Goal: Information Seeking & Learning: Learn about a topic

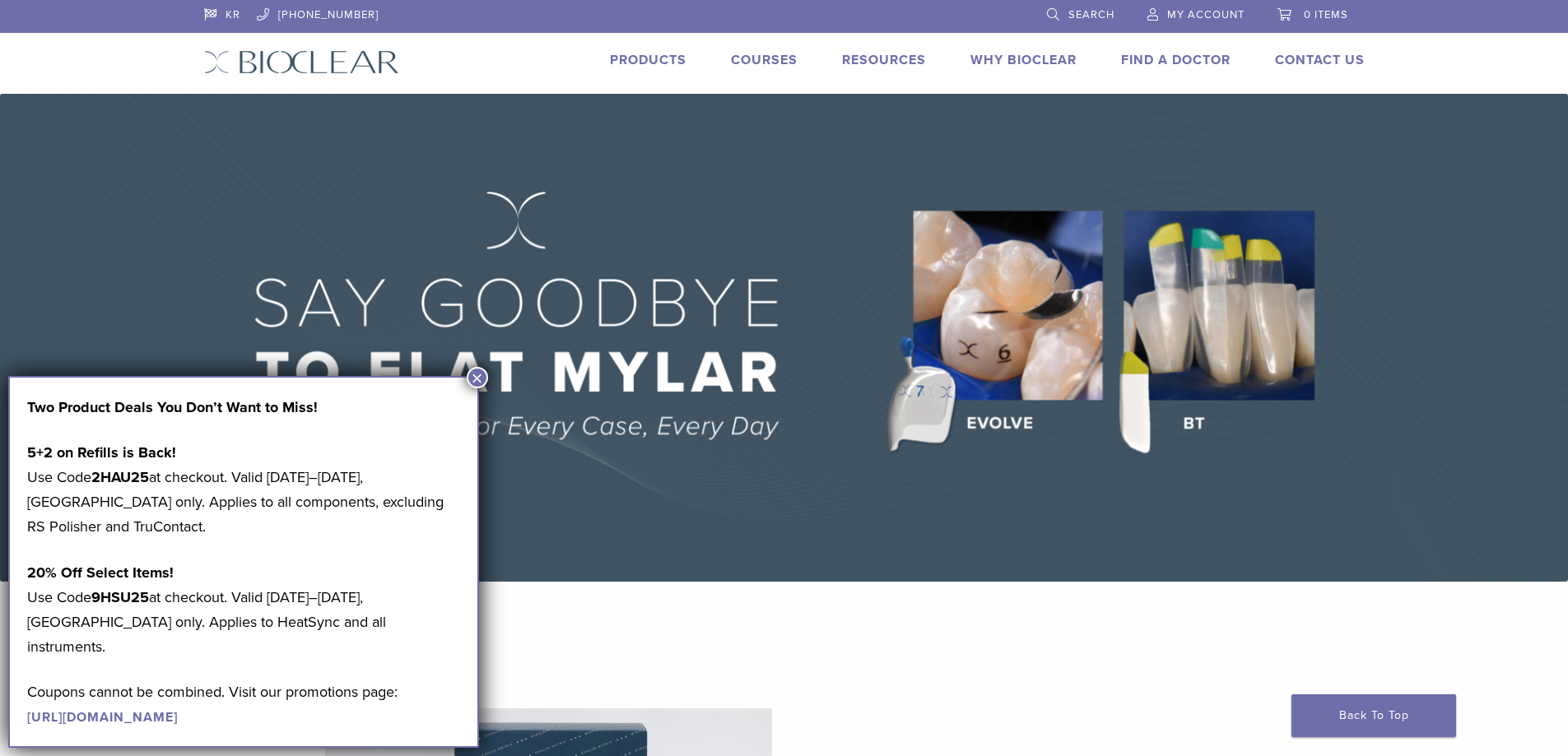
click at [656, 62] on link "Products" at bounding box center [647, 60] width 76 height 16
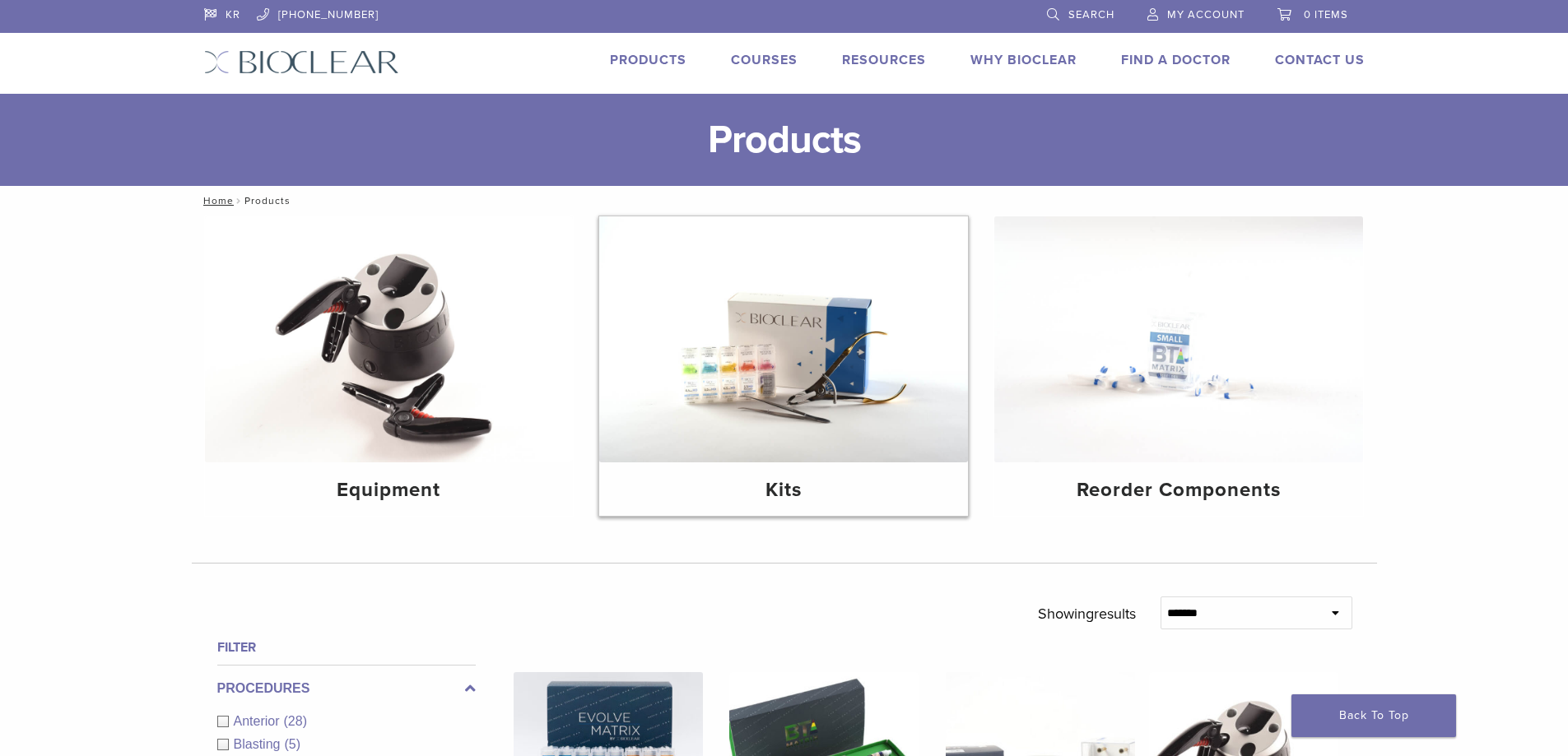
click at [833, 353] on img at bounding box center [783, 339] width 369 height 246
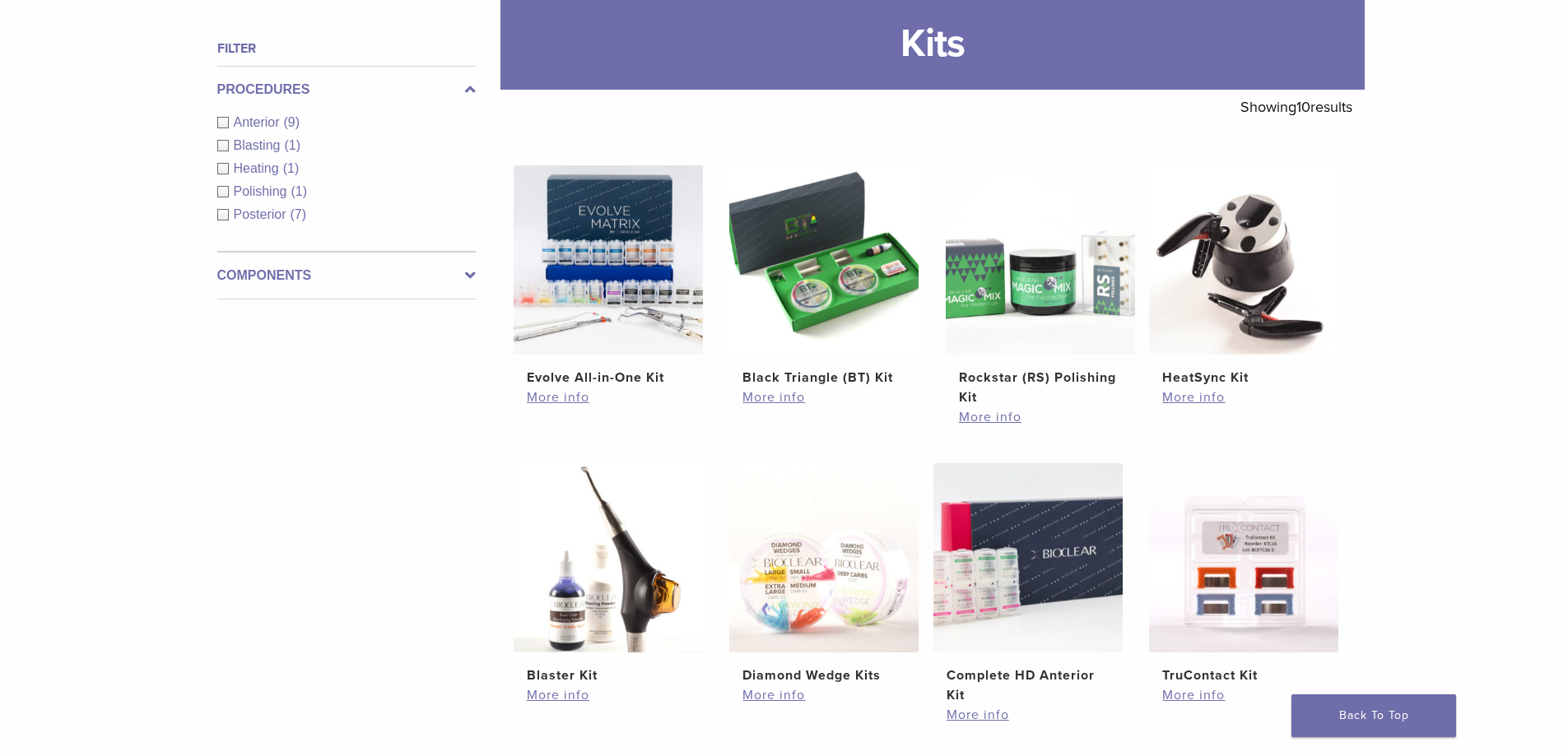
scroll to position [411, 0]
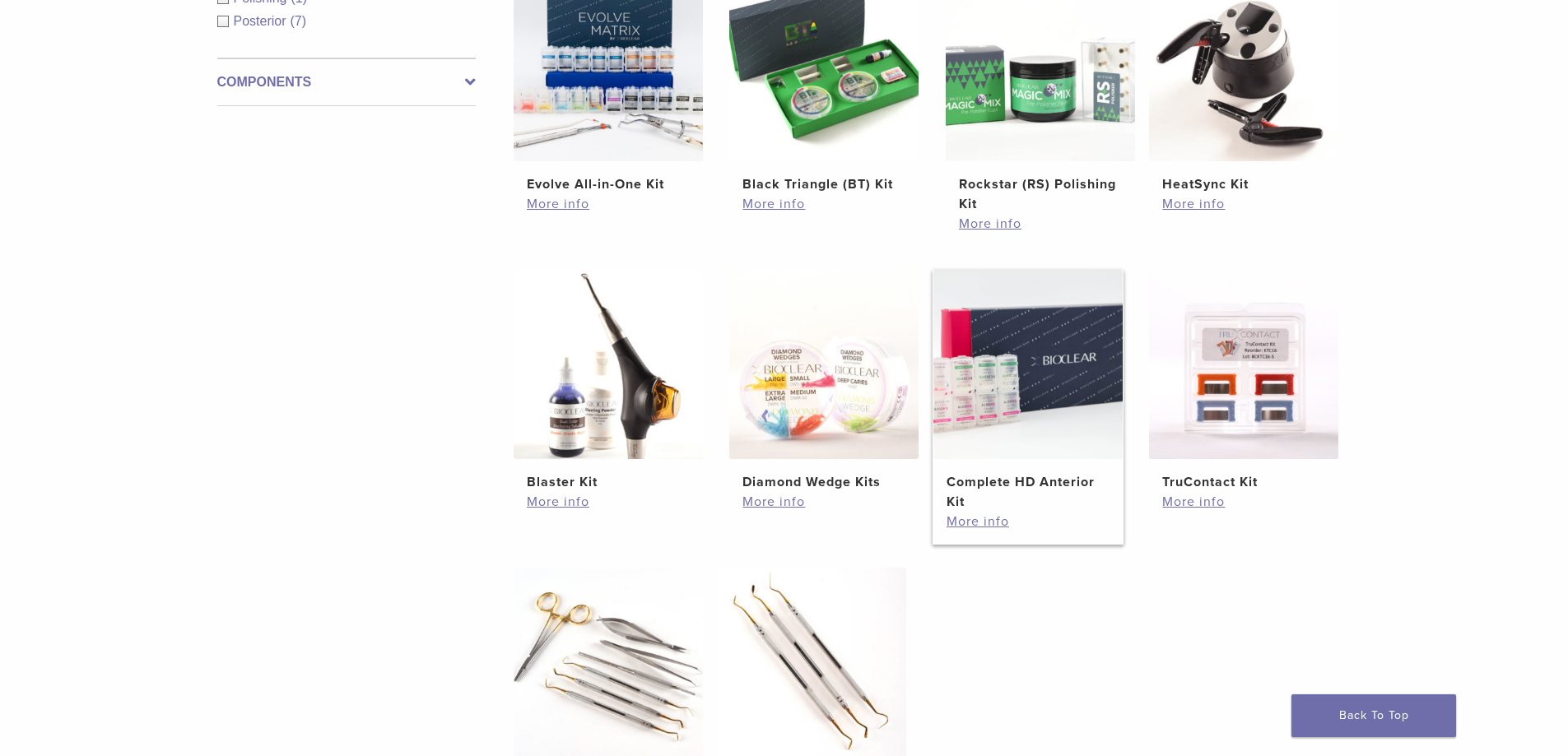
click at [1062, 374] on img at bounding box center [1027, 365] width 189 height 189
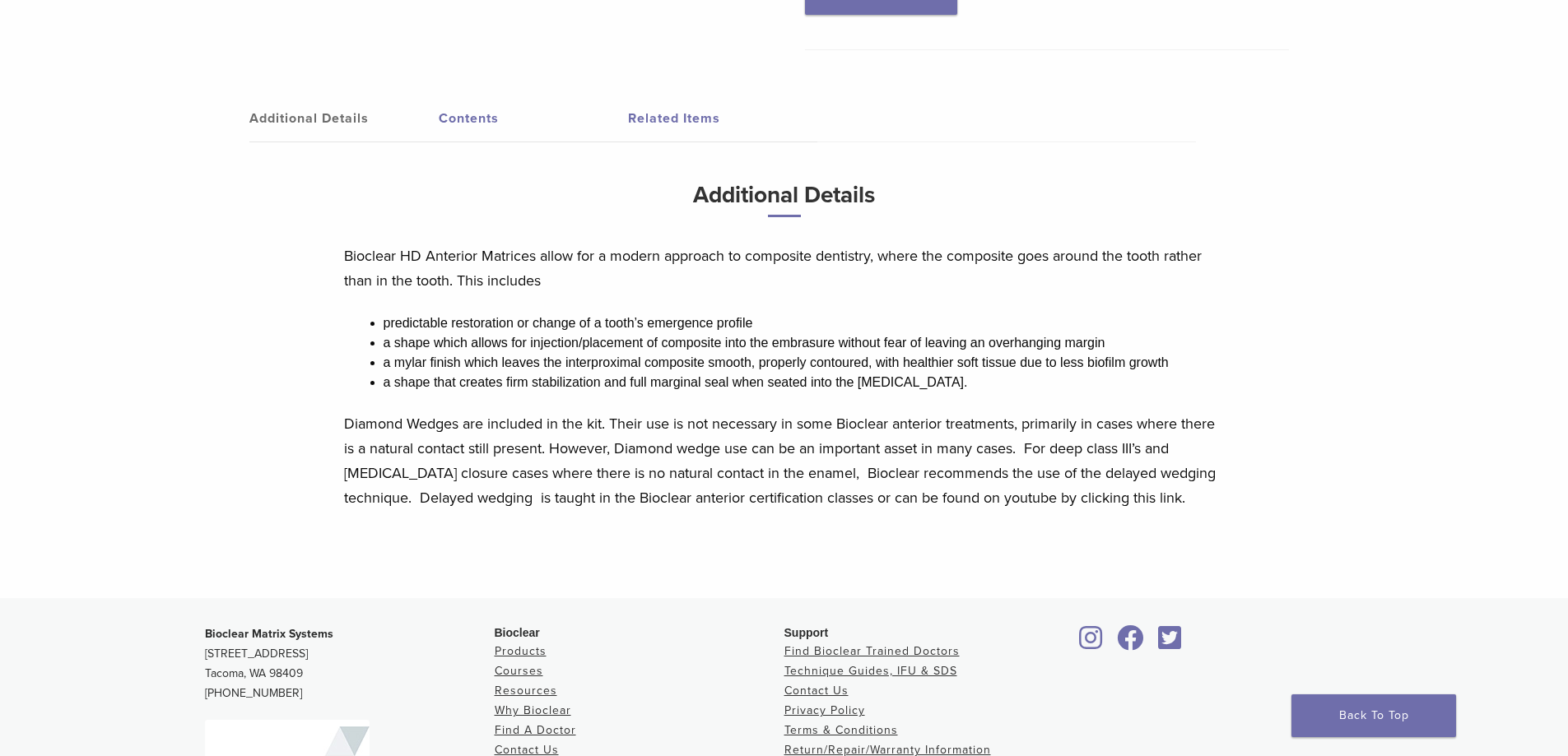
scroll to position [309, 0]
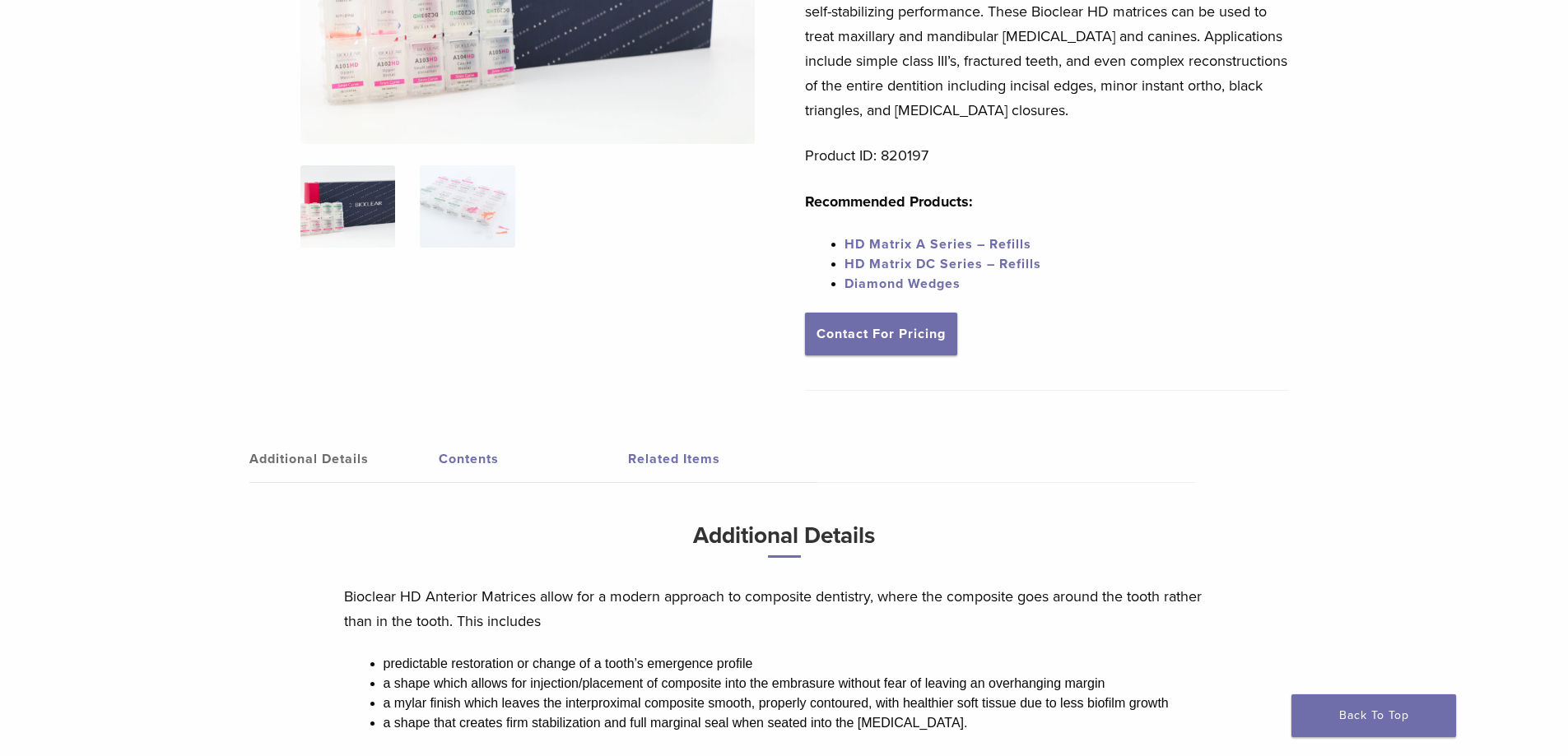
click at [468, 460] on link "Contents" at bounding box center [533, 459] width 189 height 46
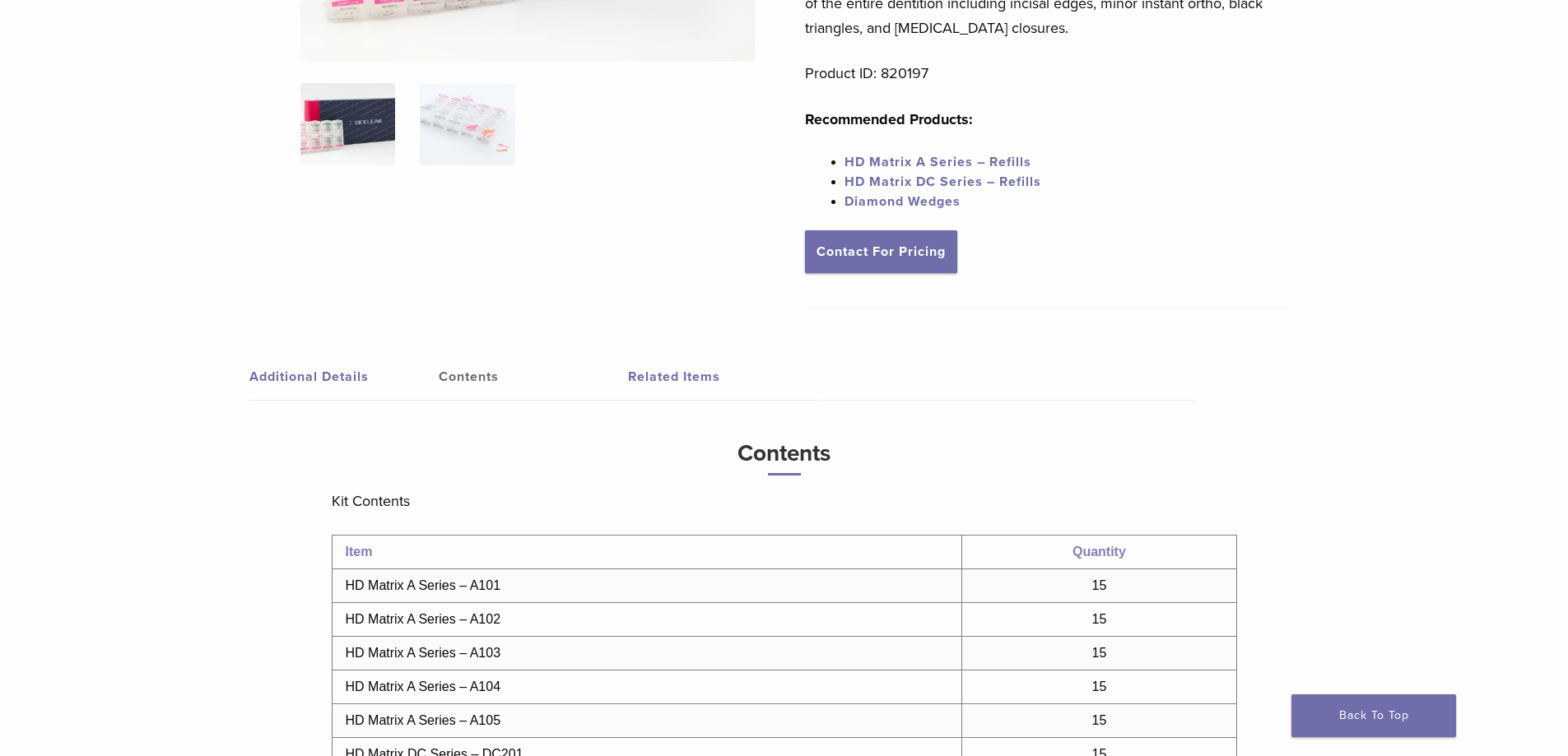
scroll to position [226, 0]
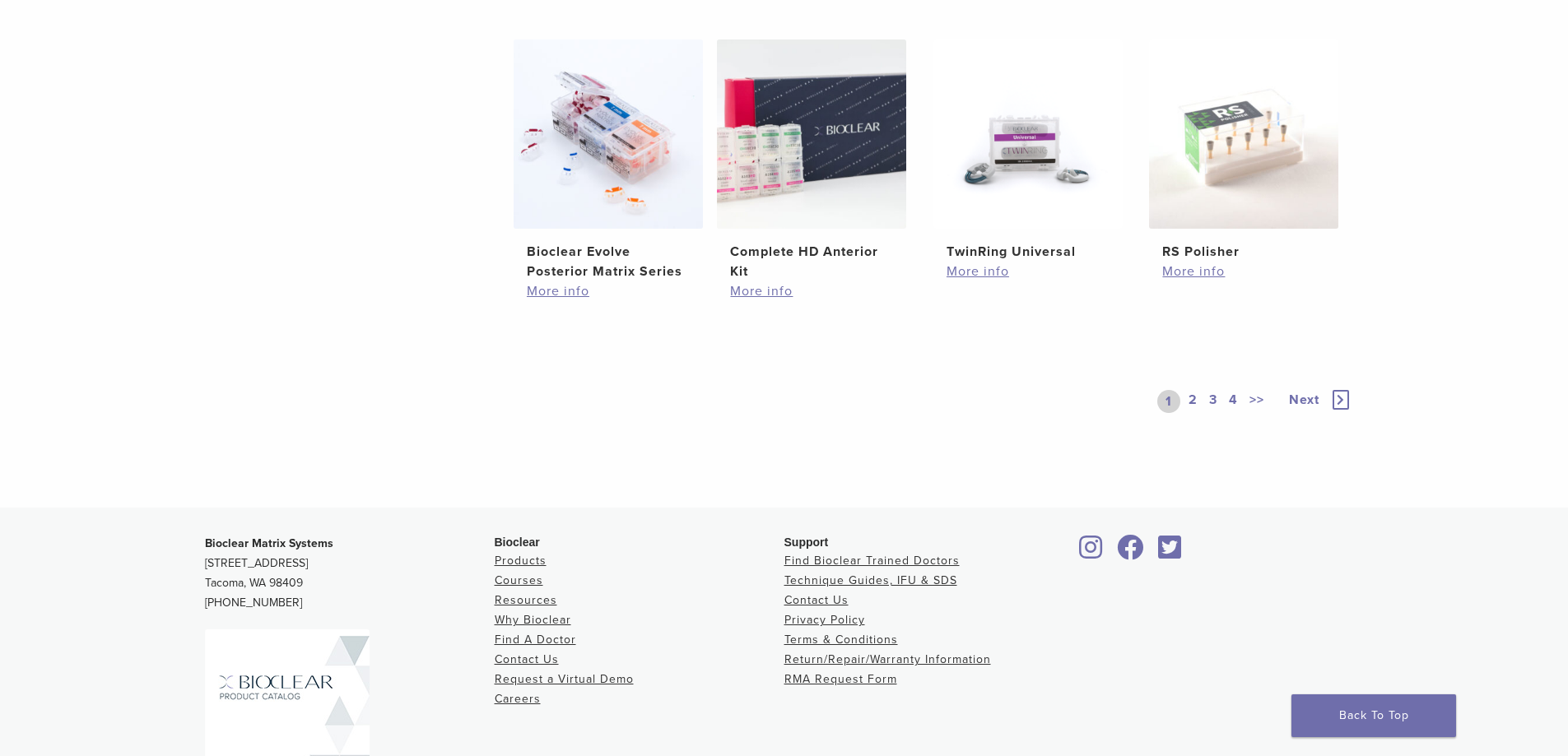
scroll to position [1044, 0]
